Goal: Task Accomplishment & Management: Complete application form

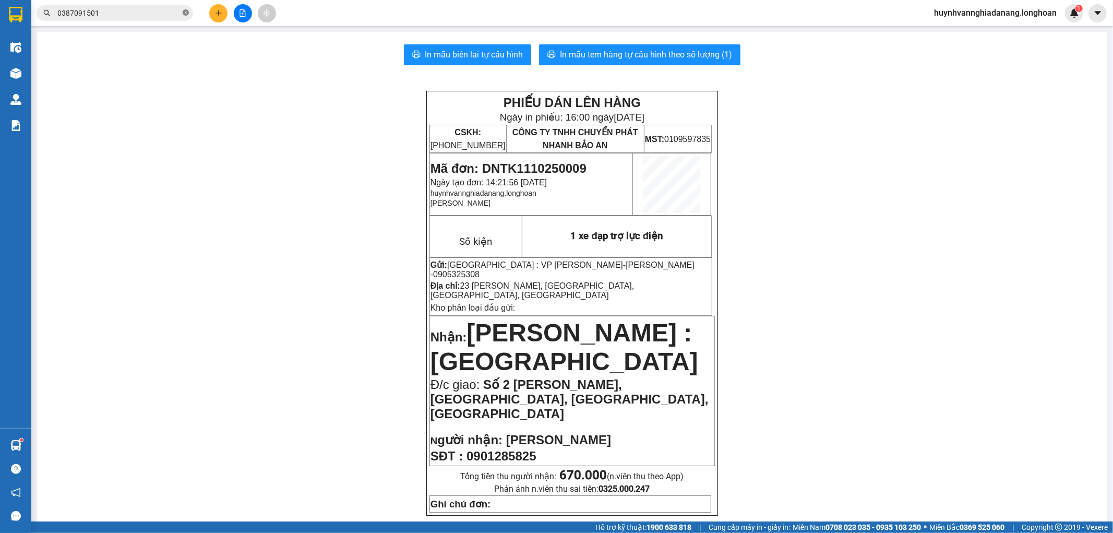
click at [183, 14] on icon "close-circle" at bounding box center [186, 12] width 6 height 6
click at [171, 13] on input "text" at bounding box center [118, 12] width 123 height 11
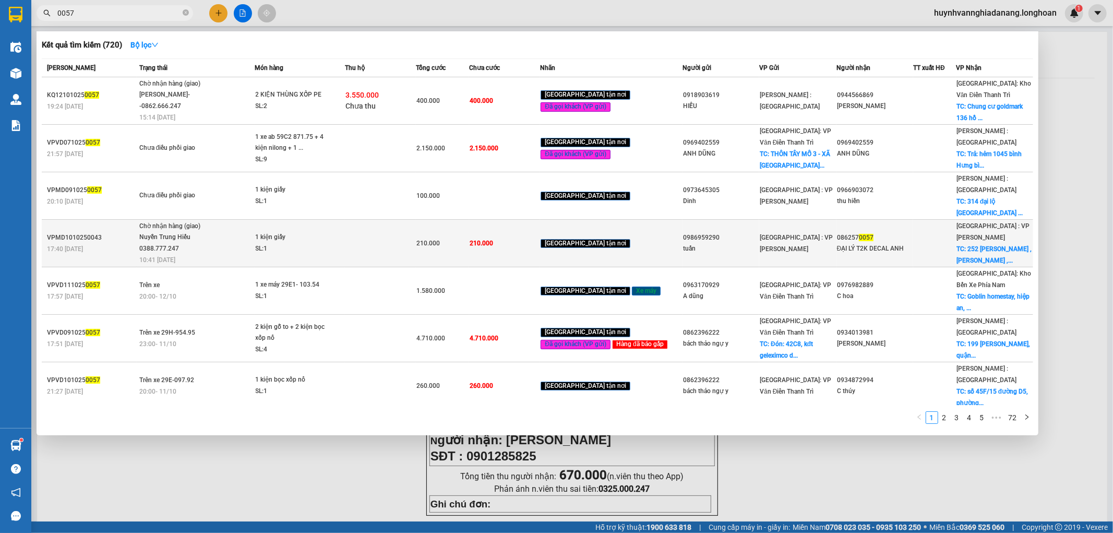
type input "0057"
click at [289, 232] on div "1 kiện giấy" at bounding box center [295, 237] width 78 height 11
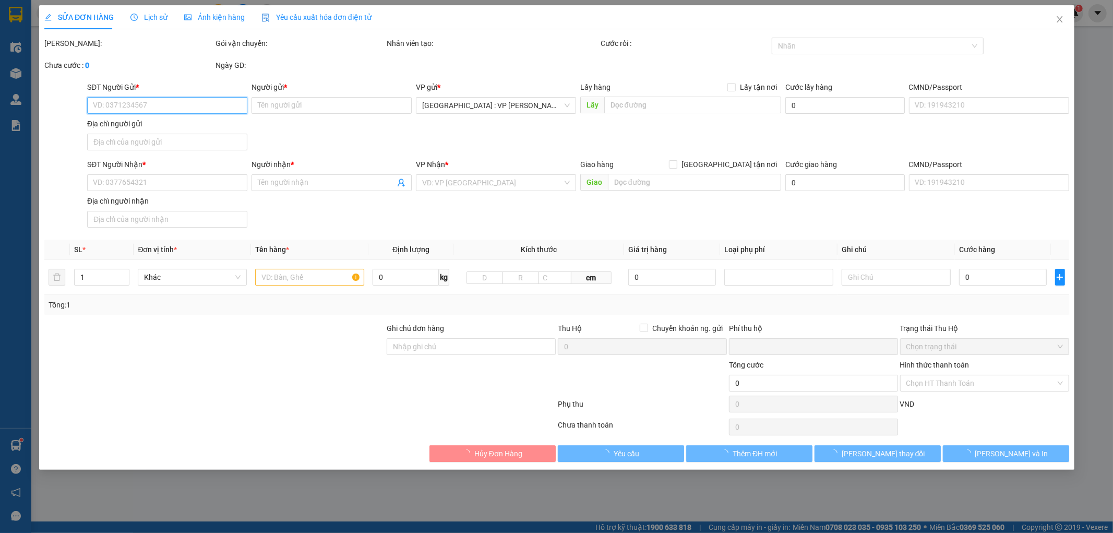
type input "0986959290"
type input "tuấn"
type input "0862570057"
type input "ĐẠI LÝ T2K DECAL ANH"
checkbox input "true"
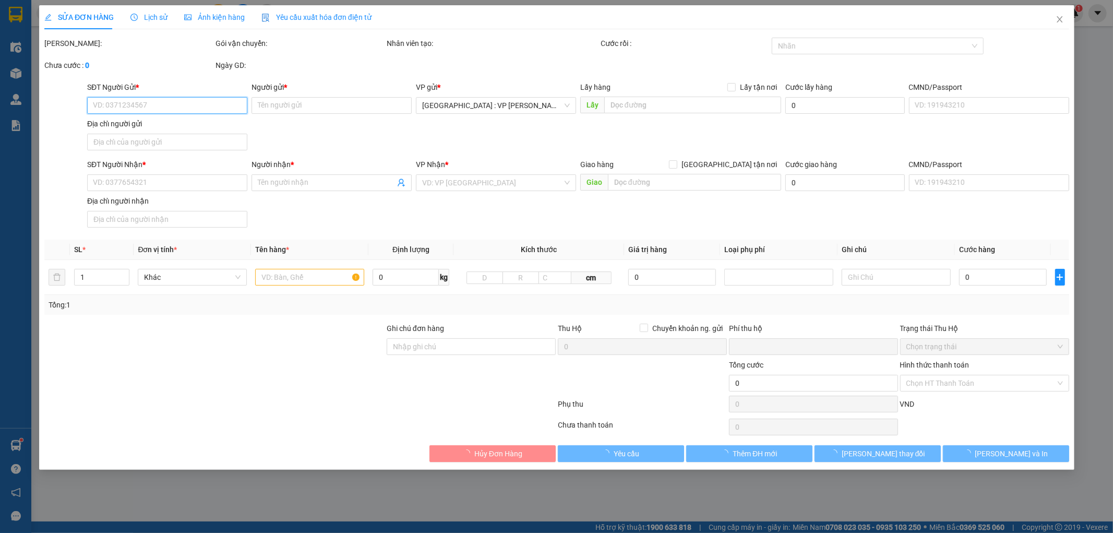
type input "252 [PERSON_NAME] , [PERSON_NAME] , [GEOGRAPHIC_DATA]"
type input "hàng ko đồng kiểm giao nguyên kiện hư vỡ k đền"
type input "0"
type input "210.000"
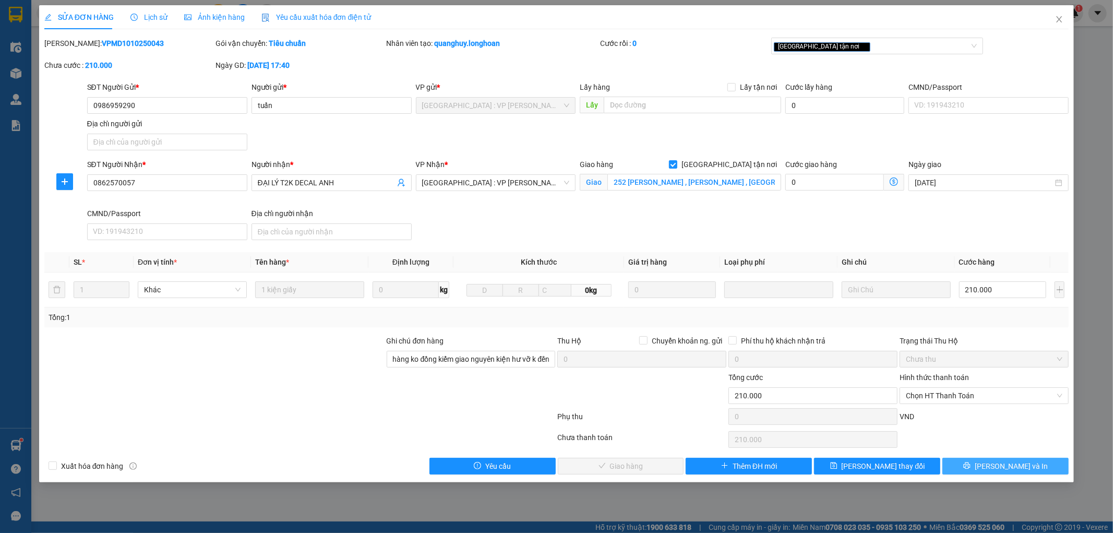
click at [1006, 463] on span "[PERSON_NAME] và In" at bounding box center [1011, 465] width 73 height 11
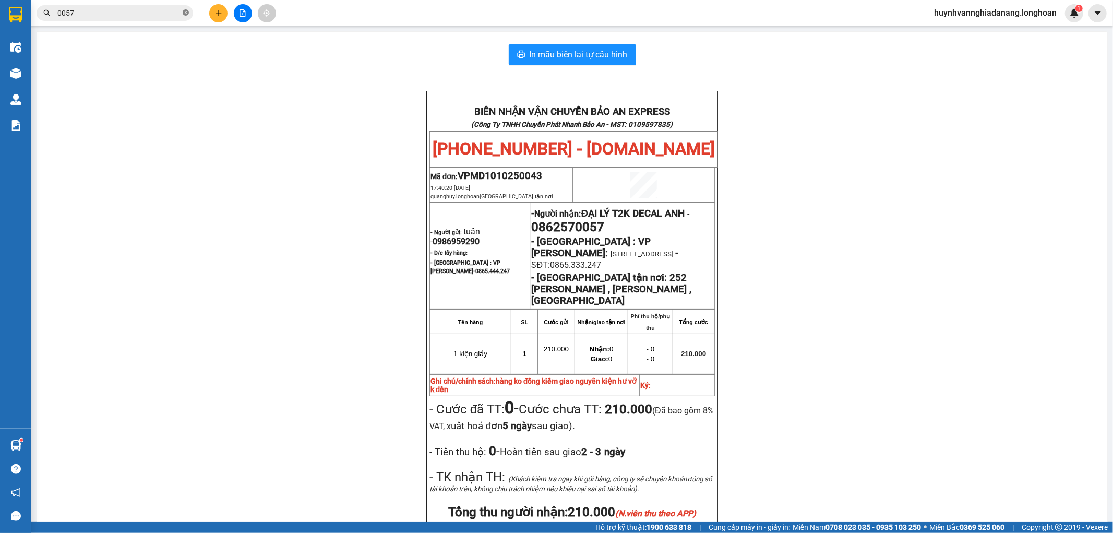
click at [184, 12] on icon "close-circle" at bounding box center [186, 12] width 6 height 6
click at [162, 11] on input "text" at bounding box center [118, 12] width 123 height 11
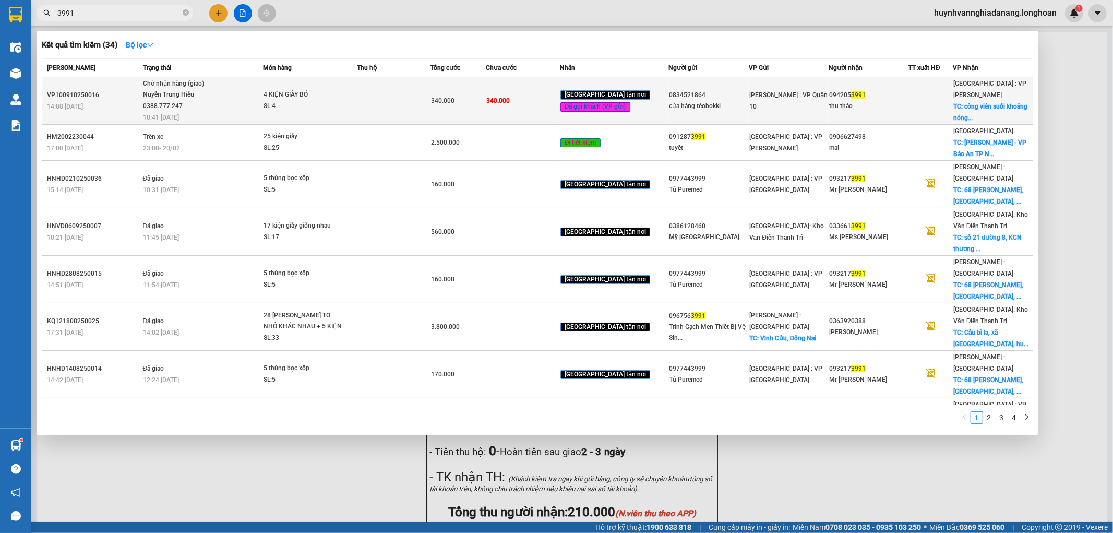
type input "3991"
click at [233, 109] on span "Chờ nhận hàng (giao) Nuyễn Trung Hiếu 0388.777.247 10:41 [DATE]" at bounding box center [203, 99] width 120 height 43
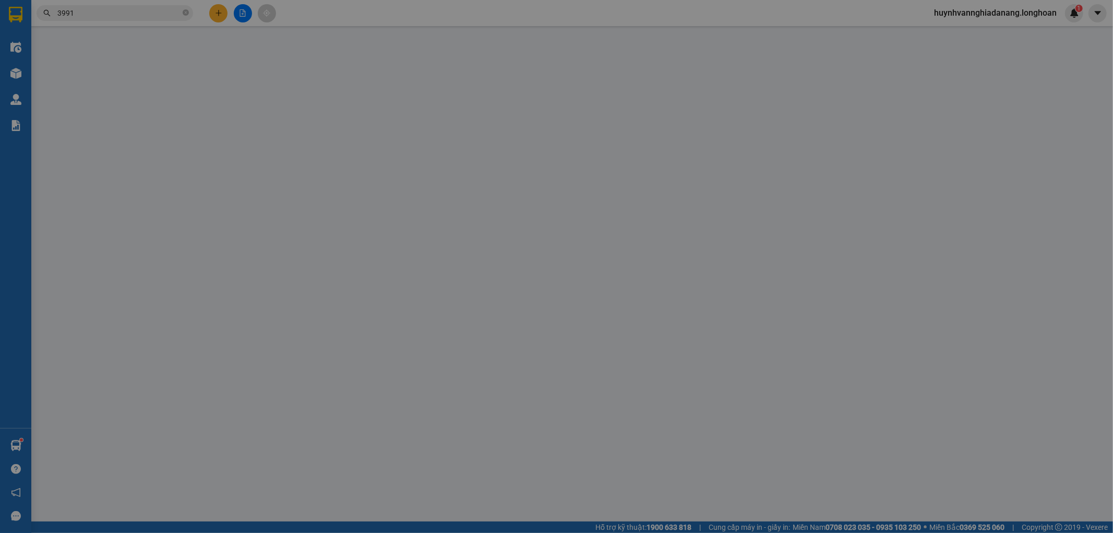
type input "0834521864"
type input "cửa hàng tèobokki"
type input "0942053991"
type input "thu thảo"
checkbox input "true"
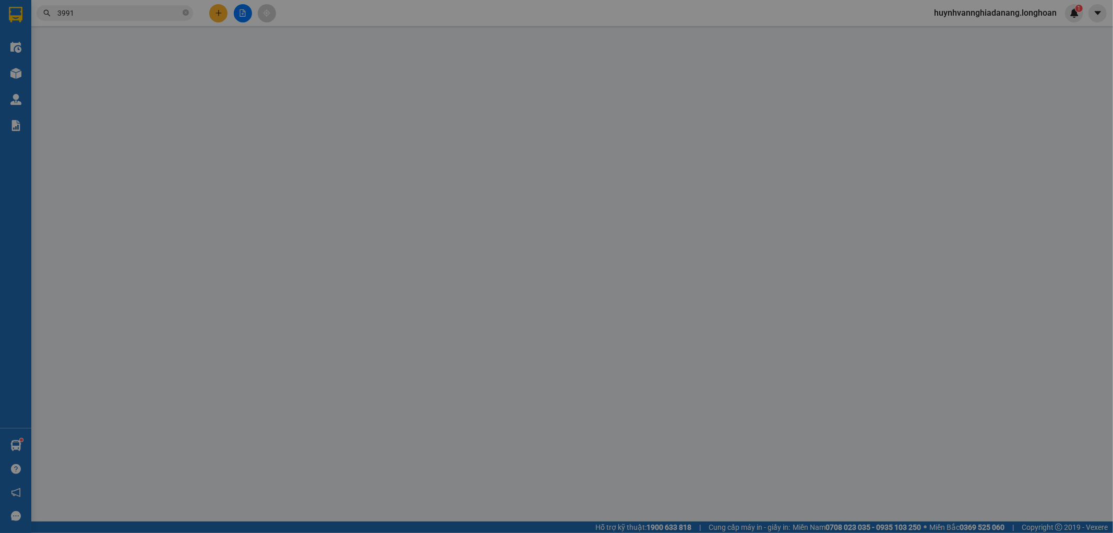
type input "công viên suối khoảng nóng núi thần tài - hòa vang - [GEOGRAPHIC_DATA]"
type input "hàng k bao bể vỡ hư hỏng"
type input "0"
type input "340.000"
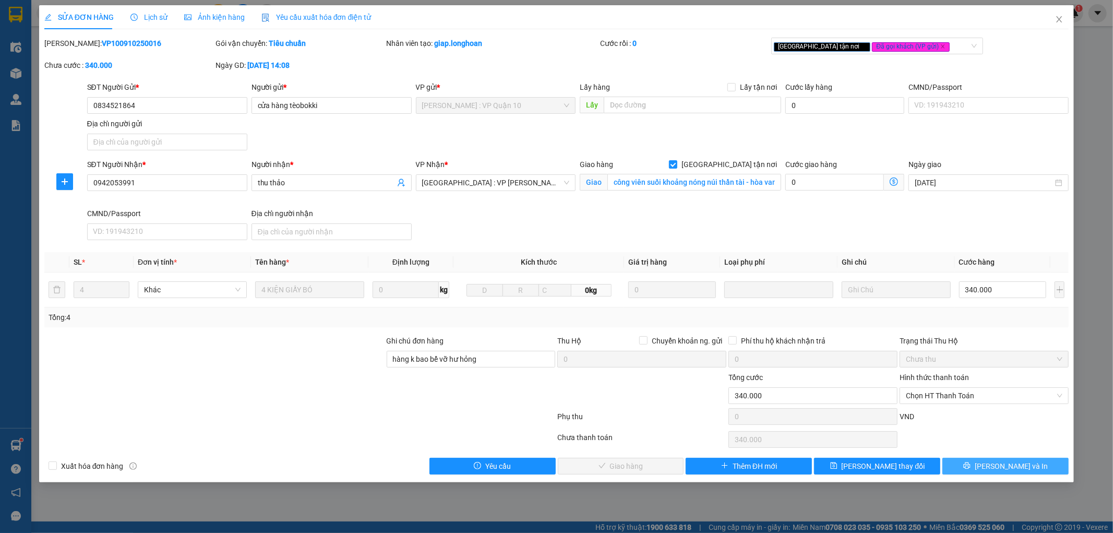
click at [994, 466] on button "[PERSON_NAME] và In" at bounding box center [1006, 466] width 126 height 17
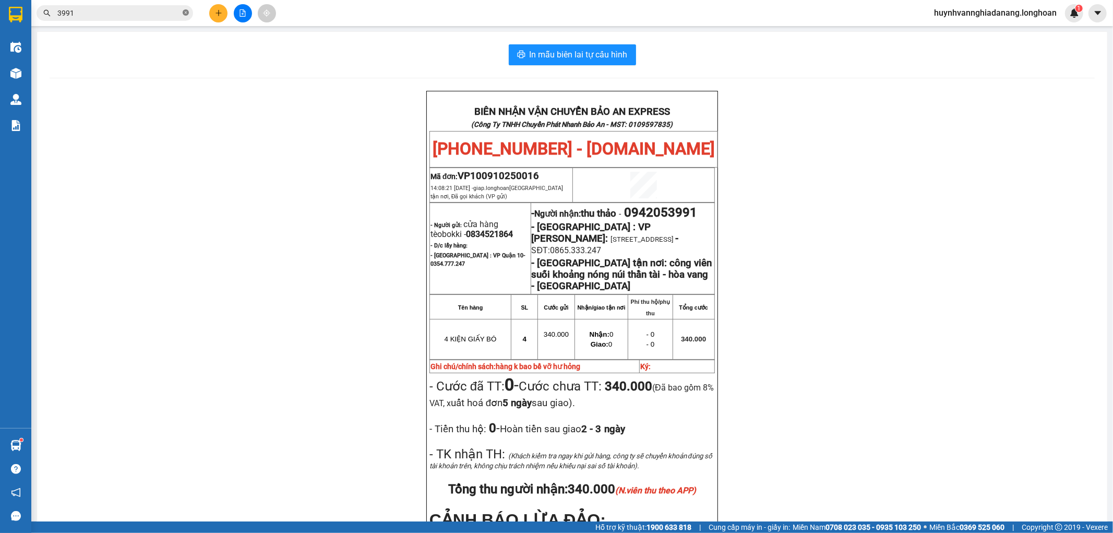
click at [186, 10] on icon "close-circle" at bounding box center [186, 12] width 6 height 6
click at [169, 8] on input "text" at bounding box center [118, 12] width 123 height 11
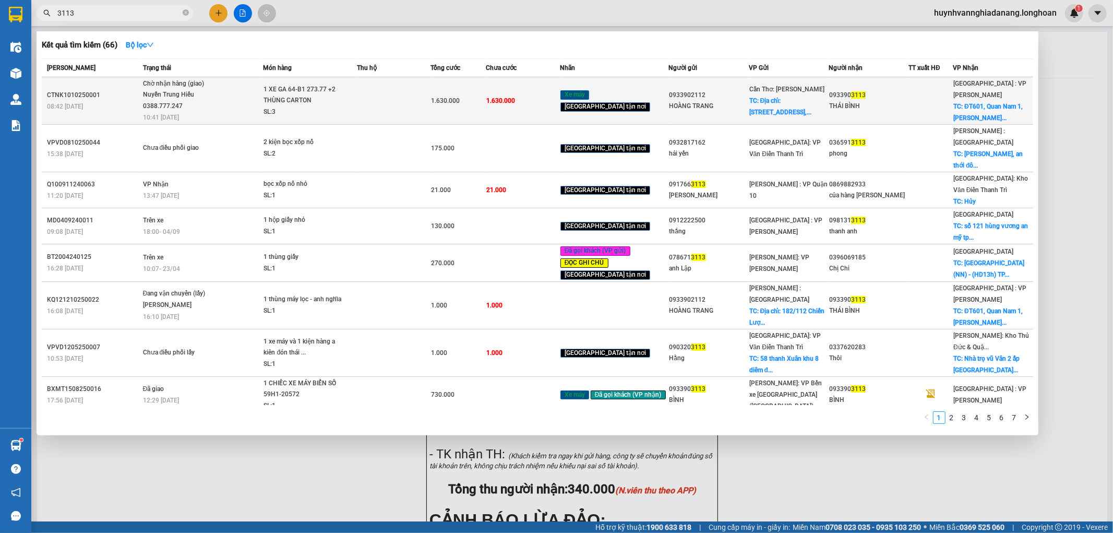
type input "3113"
click at [369, 108] on td at bounding box center [394, 100] width 74 height 47
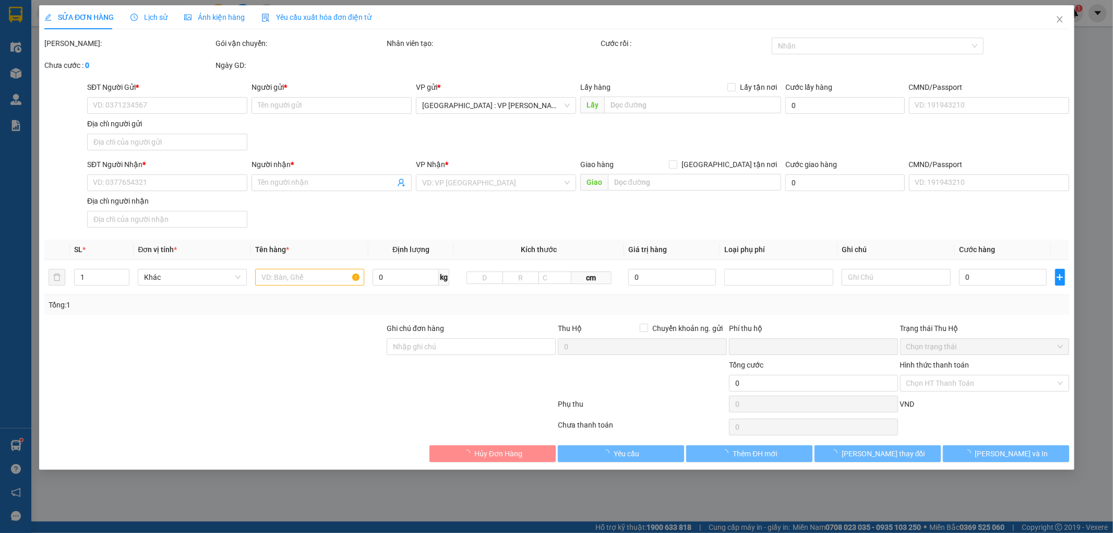
type input "0933902112"
type input "HOÀNG TRANG"
checkbox input "true"
type input "Địa chỉ: [STREET_ADDRESS]."
type input "0933903113"
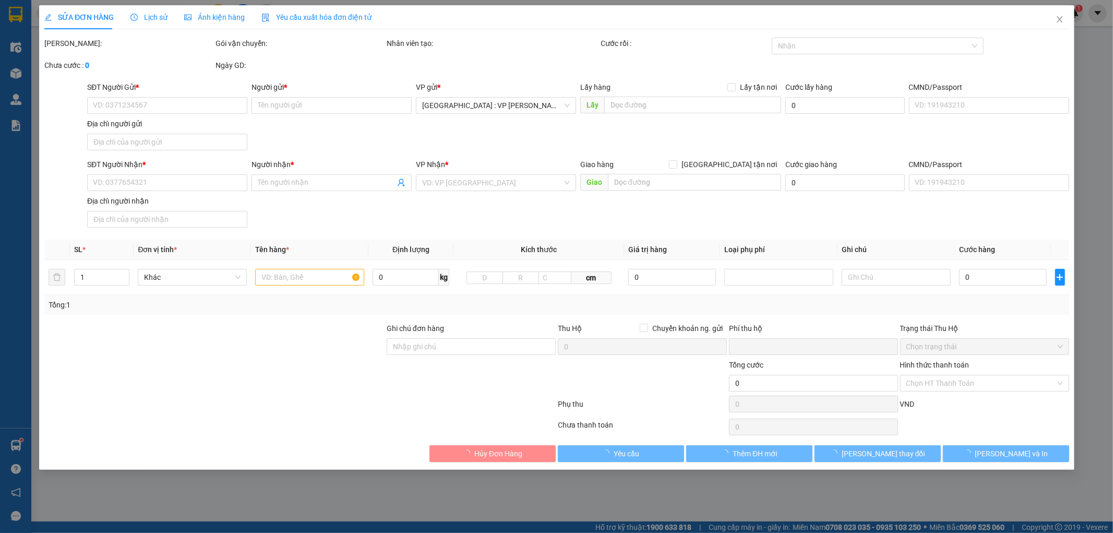
type input "THÁI BÌNH"
checkbox input "true"
type input "ĐT601, Quan Nam 1, Hòa Vang, [GEOGRAPHIC_DATA], [GEOGRAPHIC_DATA]"
type input "nhận nguyên kiện, giao nguyên kiện, bể vỡ không đền"
type input "0"
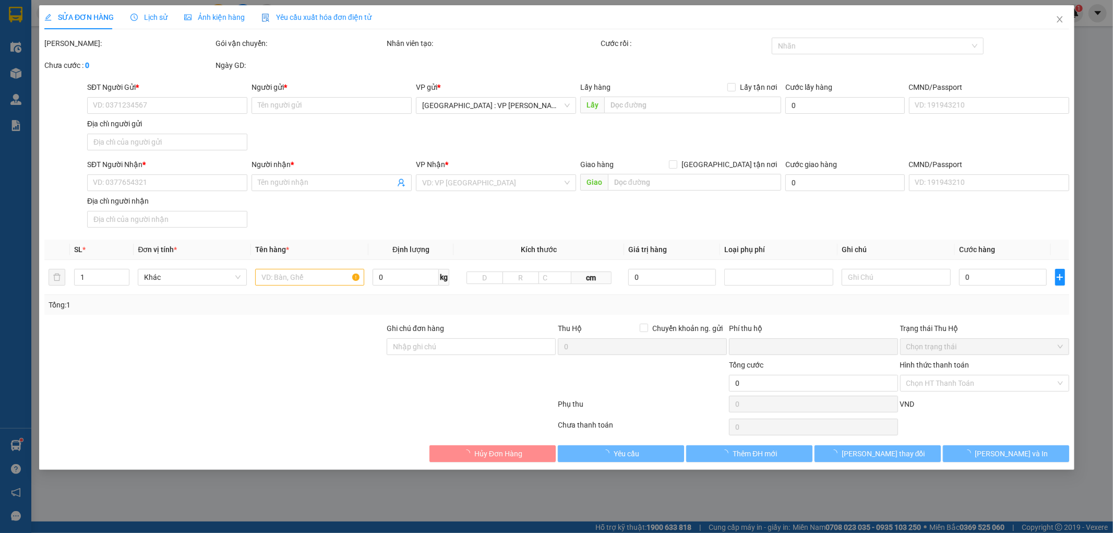
type input "1.630.000"
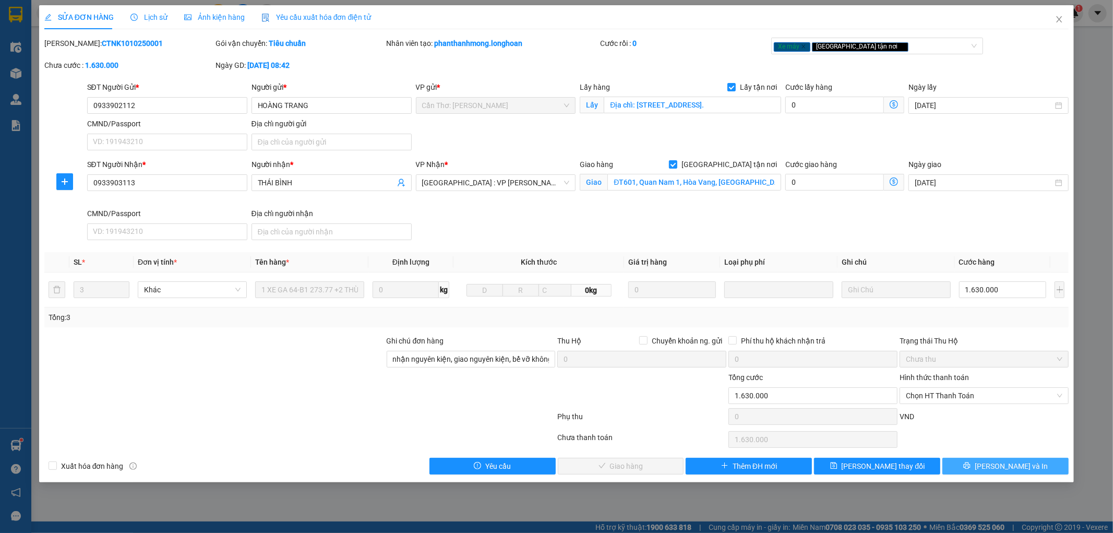
click at [1015, 467] on span "[PERSON_NAME] và In" at bounding box center [1011, 465] width 73 height 11
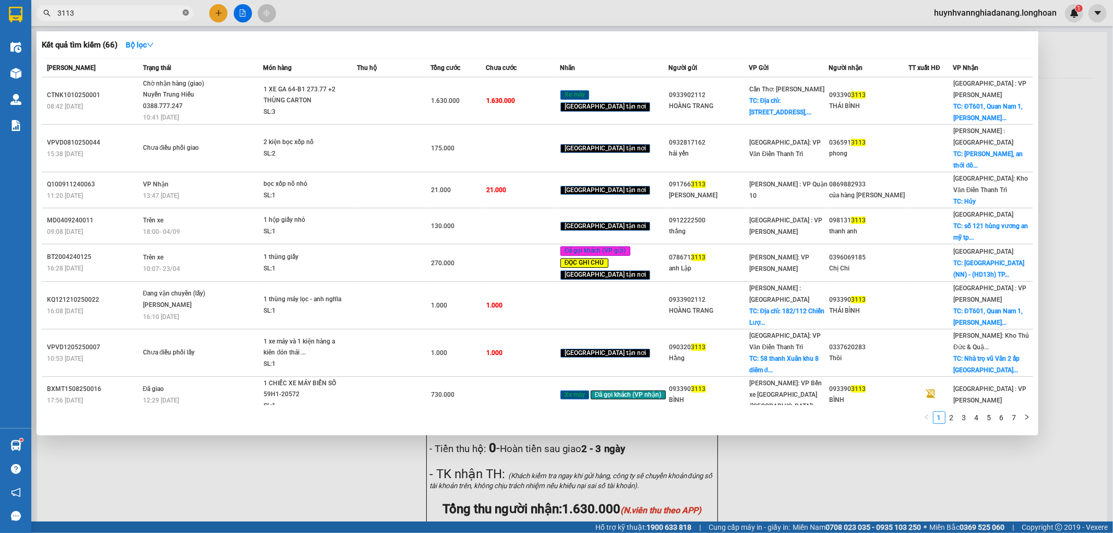
click at [188, 13] on icon "close-circle" at bounding box center [186, 12] width 6 height 6
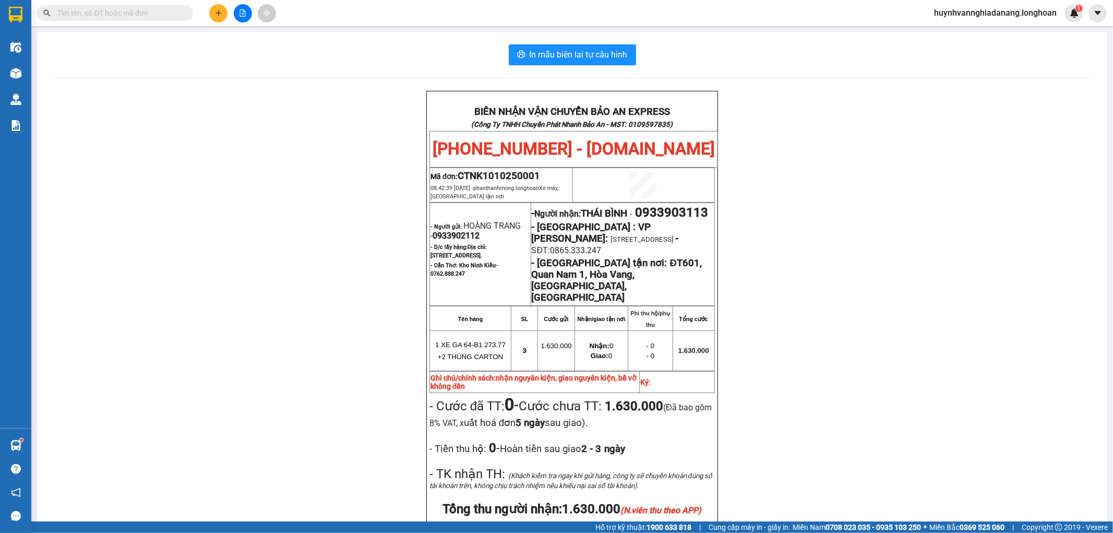
click at [173, 13] on input "text" at bounding box center [118, 12] width 123 height 11
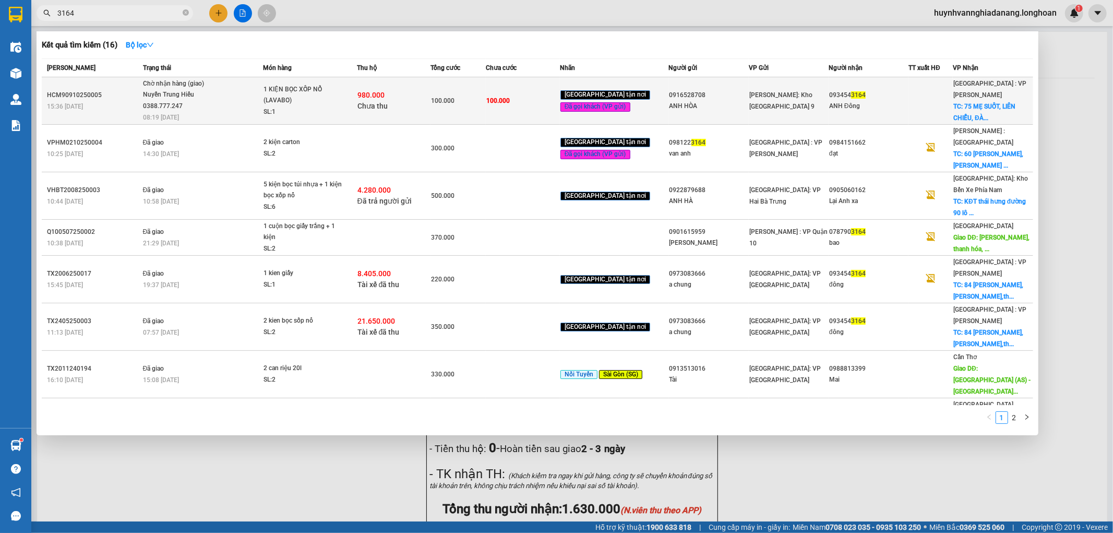
type input "3164"
click at [355, 95] on span "1 KIỆN BỌC XỐP NỔ (LAVABO) SL: 1" at bounding box center [310, 101] width 92 height 34
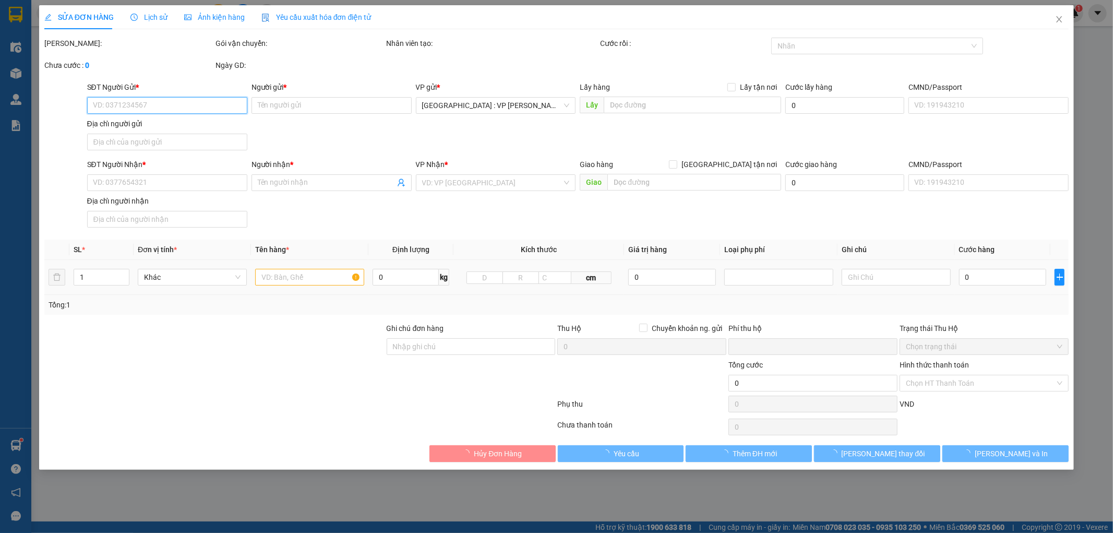
type input "0916528708"
type input "ANH HÒA"
type input "0934543164"
type input "ANH Đông"
checkbox input "true"
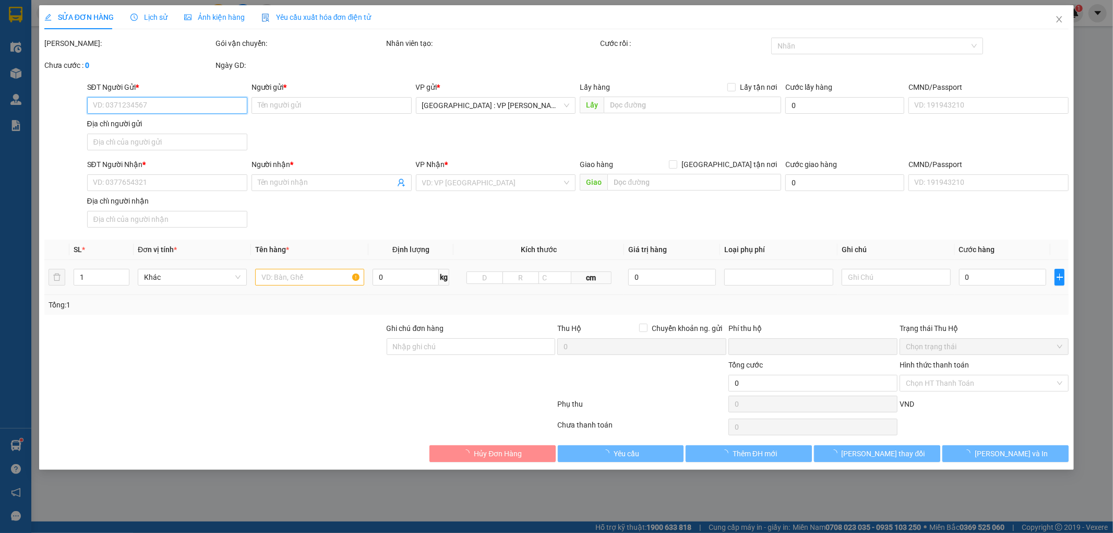
type input "75 MẸ SUỐT, LIÊN CHIỂU, [GEOGRAPHIC_DATA]"
type input "VẬN CHUYỂN NHẸ TAY - HƯ VỠ KHÔNG ĐỀN"
type input "100.000"
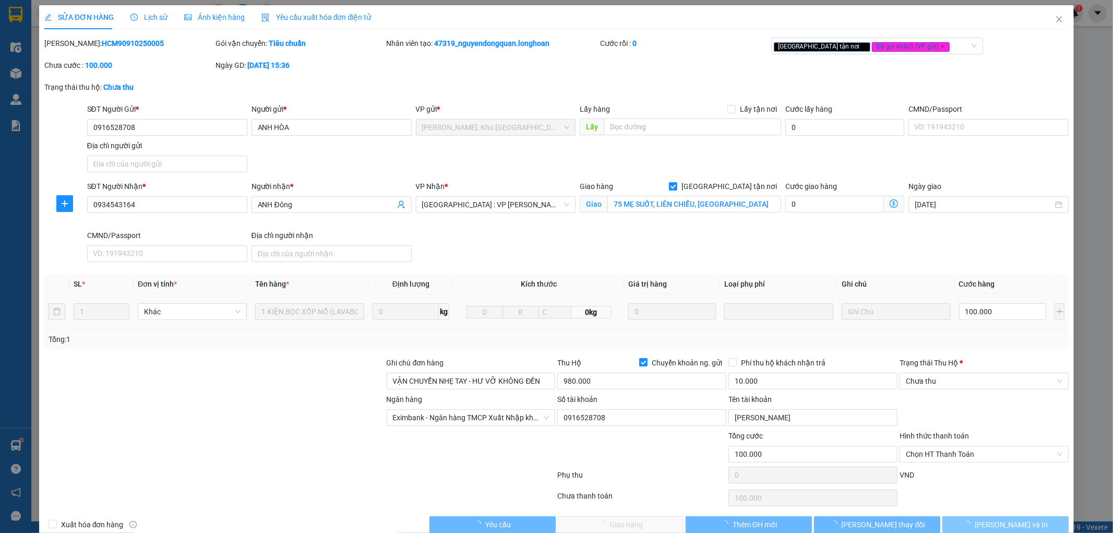
click at [1009, 521] on span "[PERSON_NAME] và In" at bounding box center [1011, 524] width 73 height 11
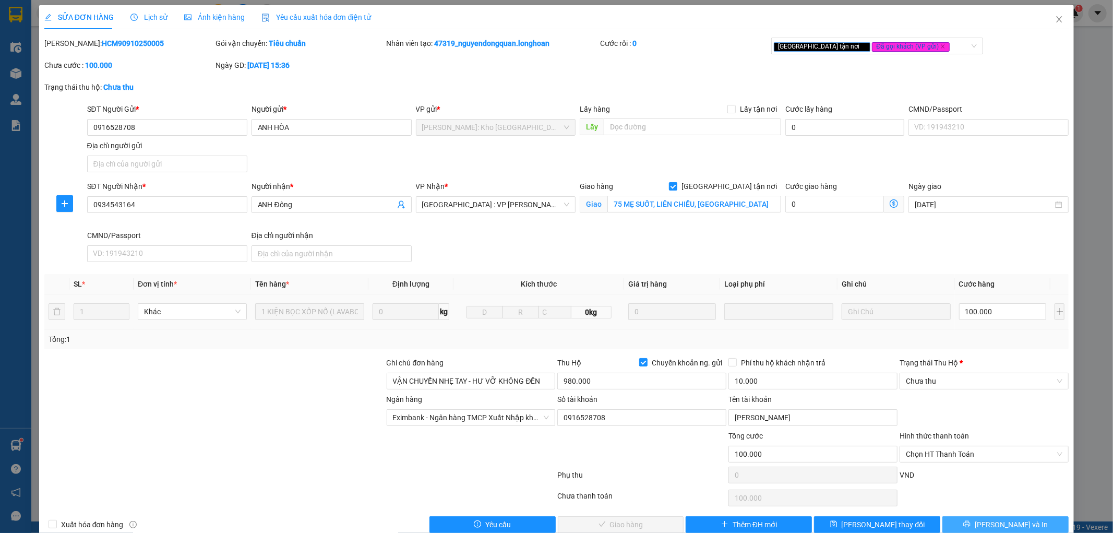
click at [1009, 523] on span "[PERSON_NAME] và In" at bounding box center [1011, 524] width 73 height 11
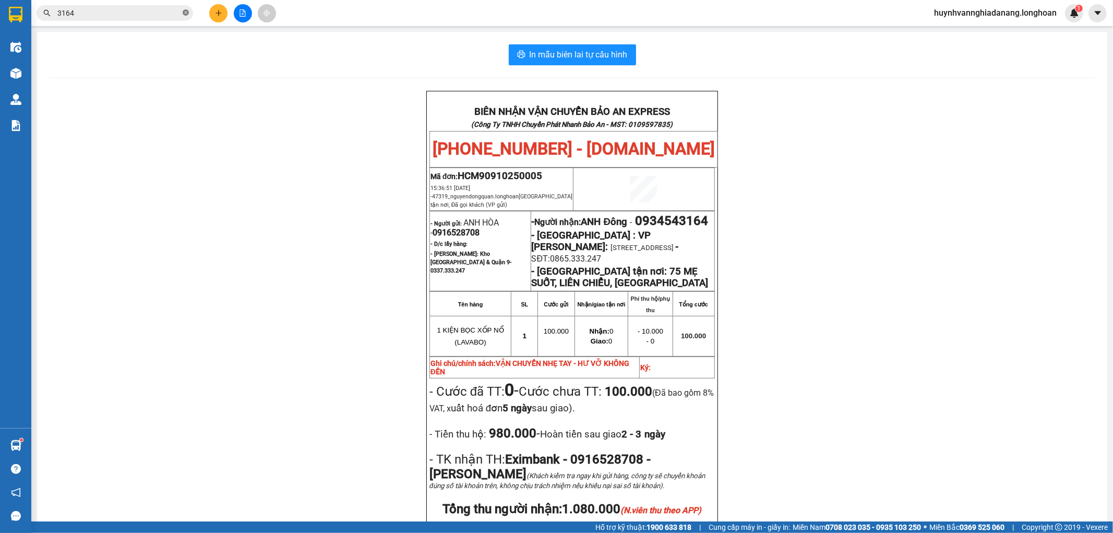
click at [184, 13] on icon "close-circle" at bounding box center [186, 12] width 6 height 6
click at [174, 13] on input "text" at bounding box center [118, 12] width 123 height 11
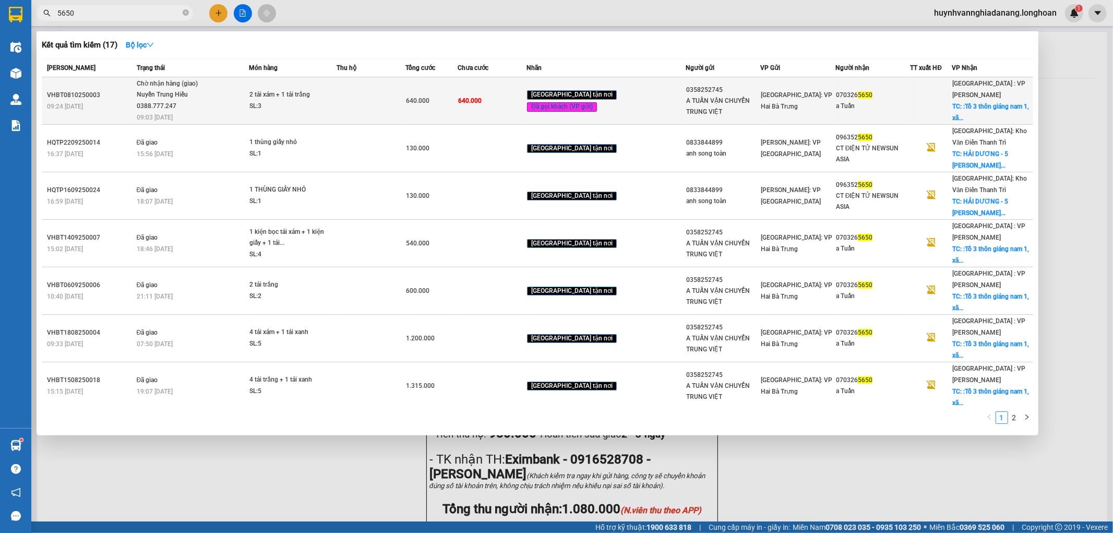
type input "5650"
click at [275, 96] on div "2 tải xám + 1 tải trắng" at bounding box center [288, 94] width 78 height 11
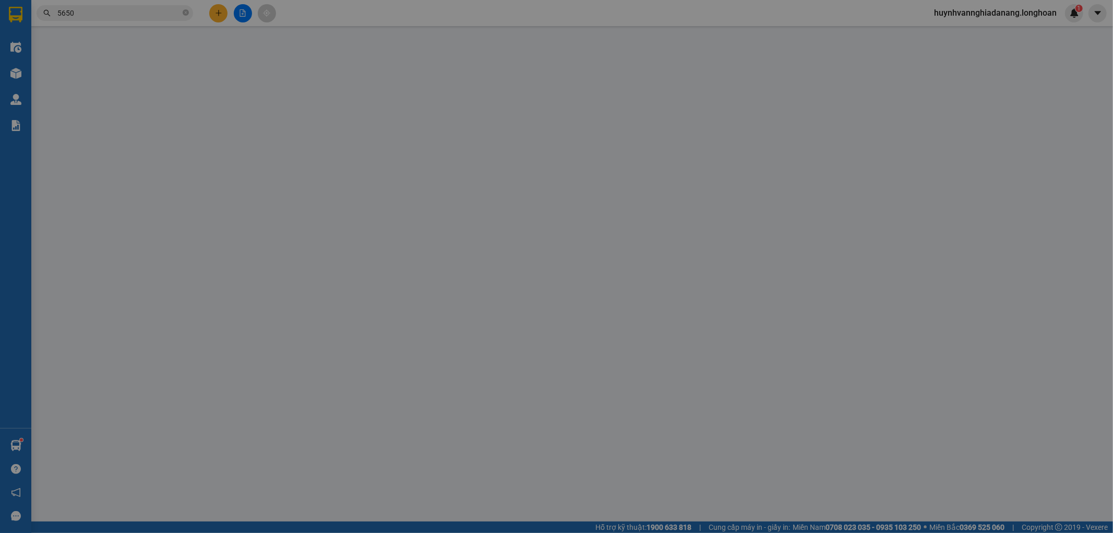
type input "0358252745"
type input "A TUẤN VẬN CHUYỂN TRUNG VIỆT"
type input "0703265650"
type input "a Tuấn"
checkbox input "true"
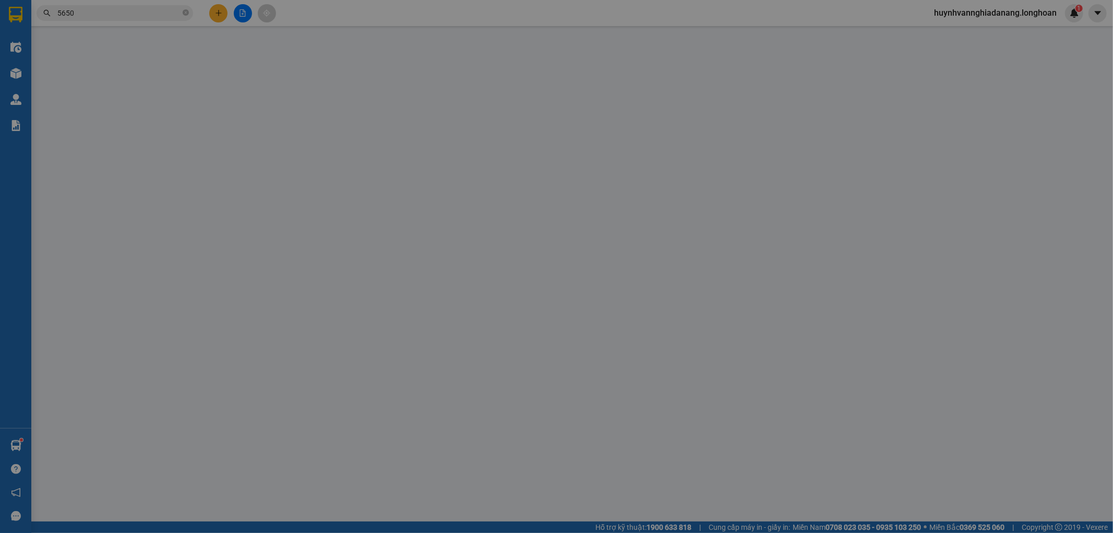
type input ":Tổ 3 thôn [GEOGRAPHIC_DATA], xã [GEOGRAPHIC_DATA], [GEOGRAPHIC_DATA], [GEOGRAP…"
type input "0"
type input "640.000"
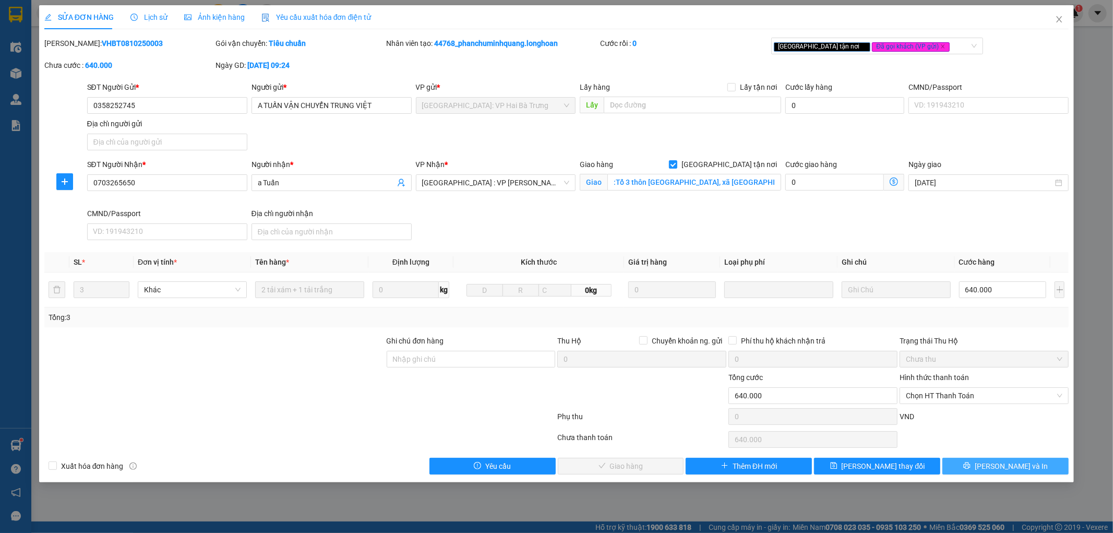
click at [1033, 471] on button "[PERSON_NAME] và In" at bounding box center [1006, 466] width 126 height 17
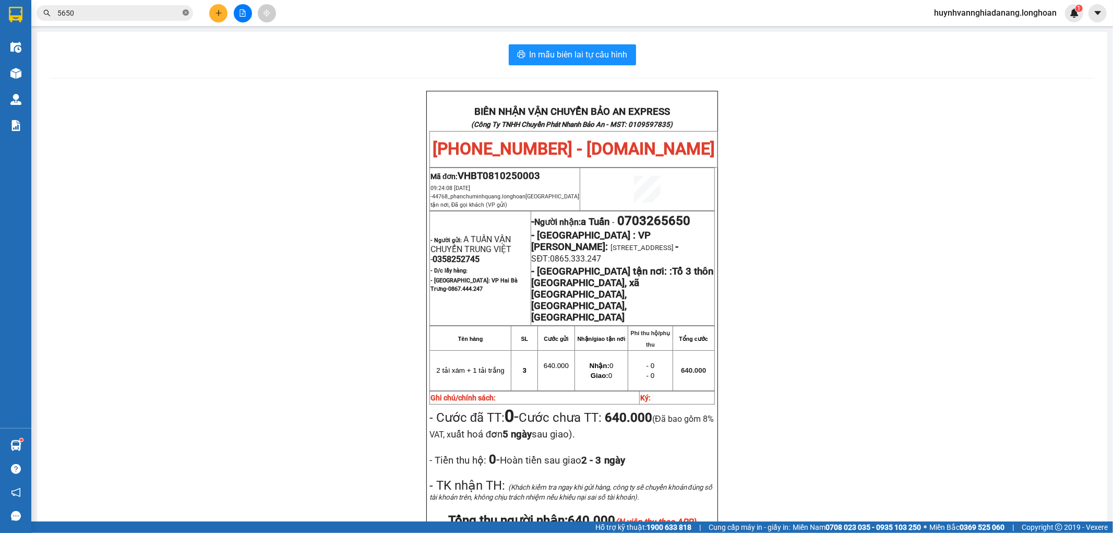
click at [185, 14] on icon "close-circle" at bounding box center [186, 12] width 6 height 6
click at [161, 17] on input "text" at bounding box center [118, 12] width 123 height 11
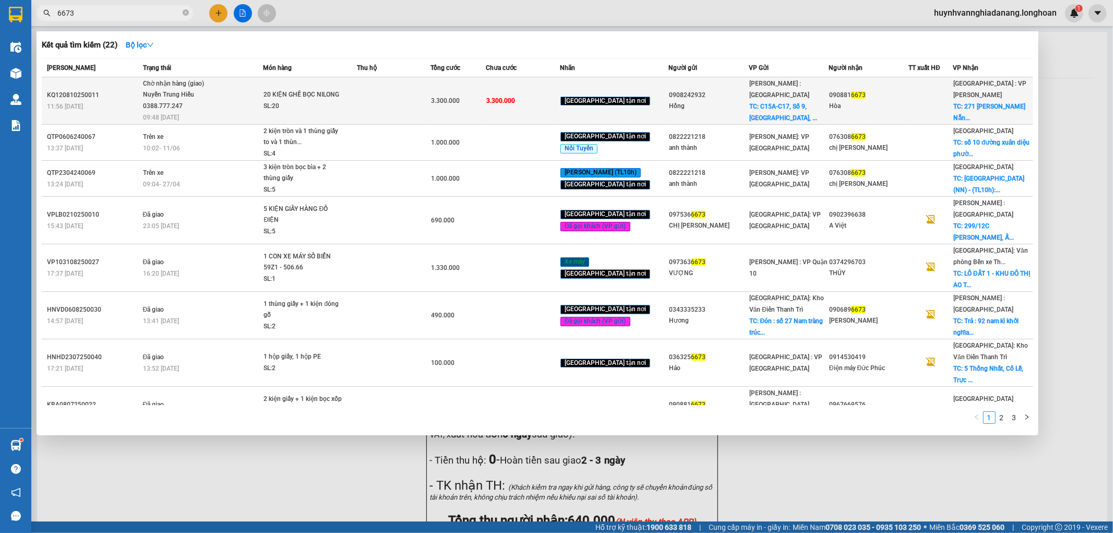
type input "6673"
click at [342, 95] on div "20 KIỆN GHẾ BỌC NILONG" at bounding box center [303, 94] width 78 height 11
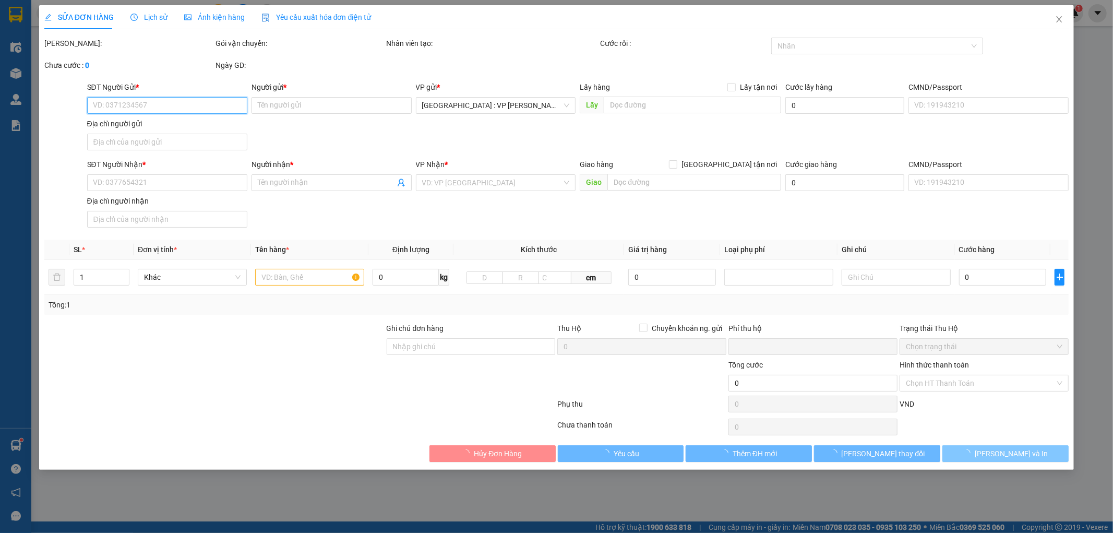
type input "0908242932"
type input "Hồng"
checkbox input "true"
type input "C15A-C17, [STREET_ADDRESS], [GEOGRAPHIC_DATA], [GEOGRAPHIC_DATA]"
type input "0908816673"
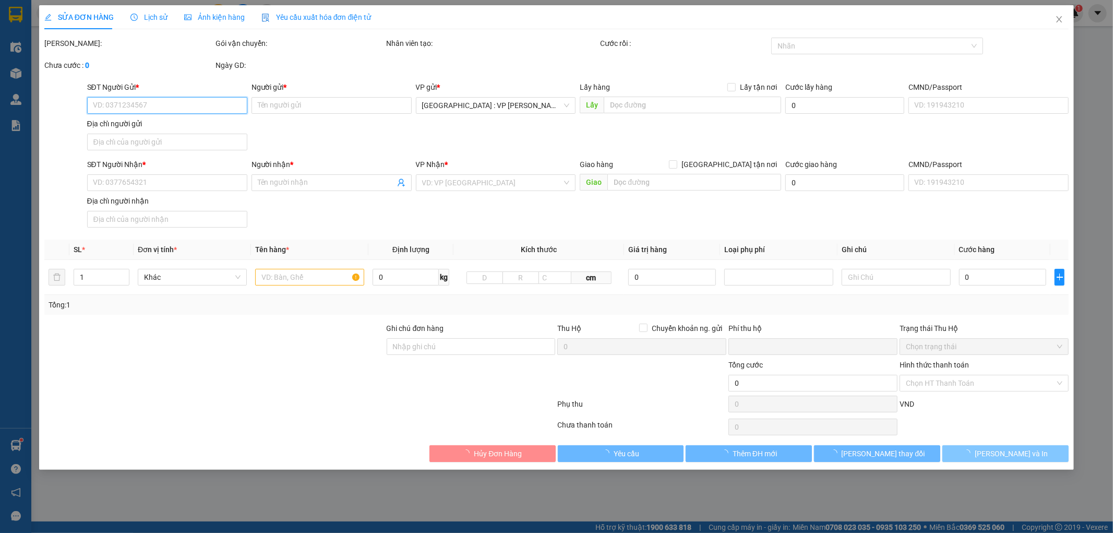
type input "Hòa"
checkbox input "true"
type input "271 Nguyễn Văn Linh [GEOGRAPHIC_DATA]"
type input "0"
type input "3.300.000"
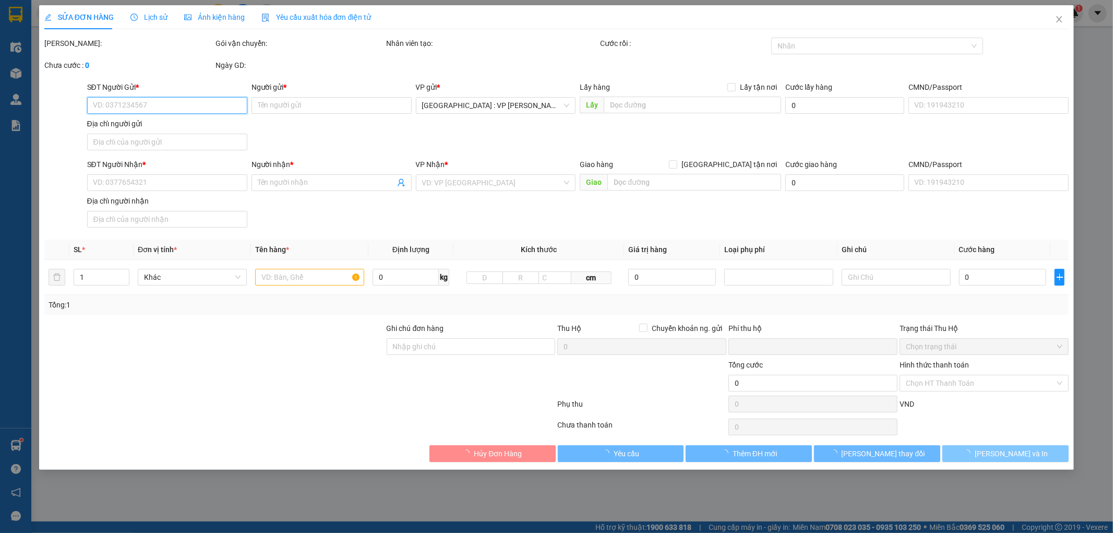
type input "3.300.000"
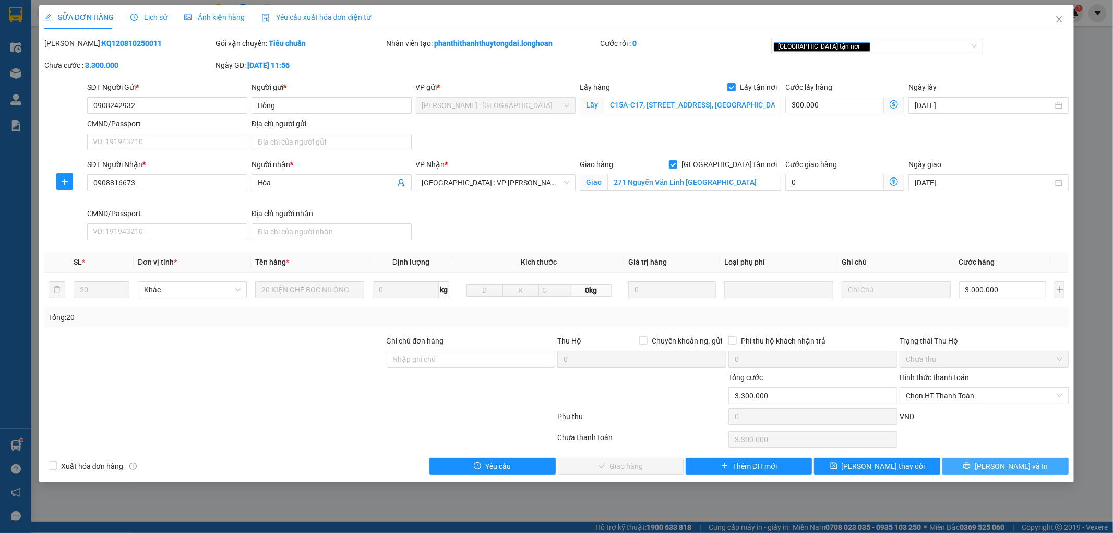
click at [998, 466] on span "[PERSON_NAME] và In" at bounding box center [1011, 465] width 73 height 11
